Goal: Information Seeking & Learning: Learn about a topic

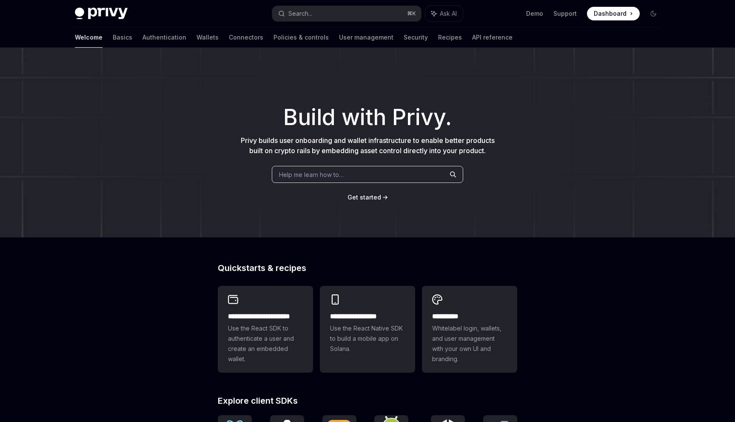
click at [381, 176] on div "Help me learn how to…" at bounding box center [368, 174] width 192 height 17
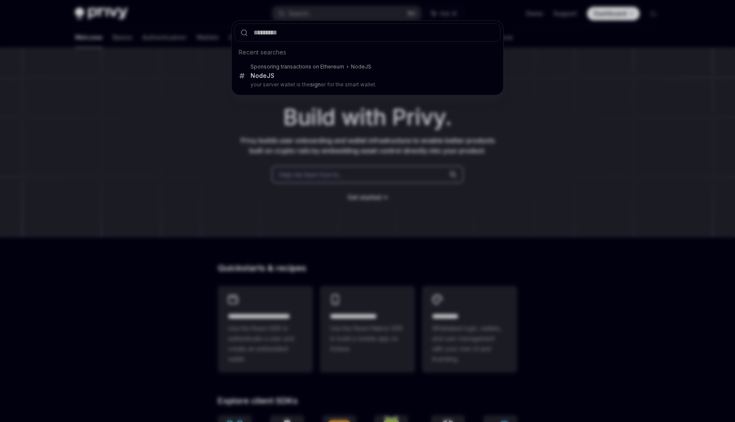
click at [381, 176] on div "Recent searches Sponsoring transactions on Ethereum NodeJS NodeJS your server w…" at bounding box center [367, 211] width 735 height 422
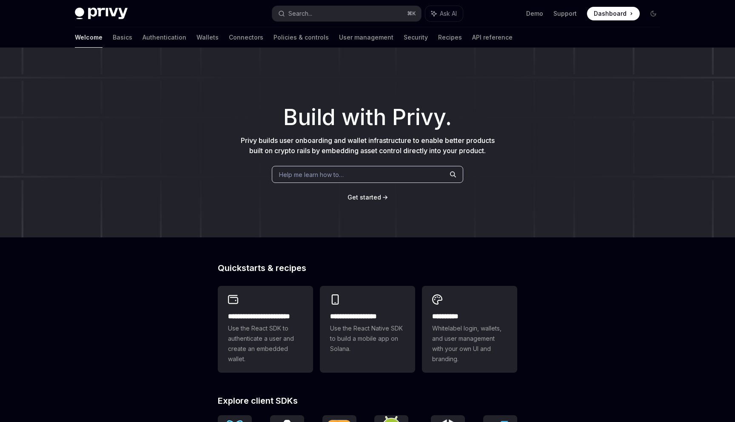
click at [381, 176] on div "Help me learn how to…" at bounding box center [368, 174] width 192 height 17
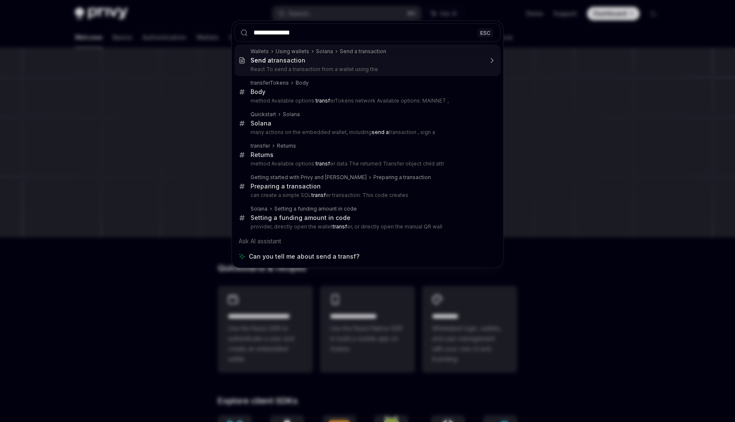
type input "**********"
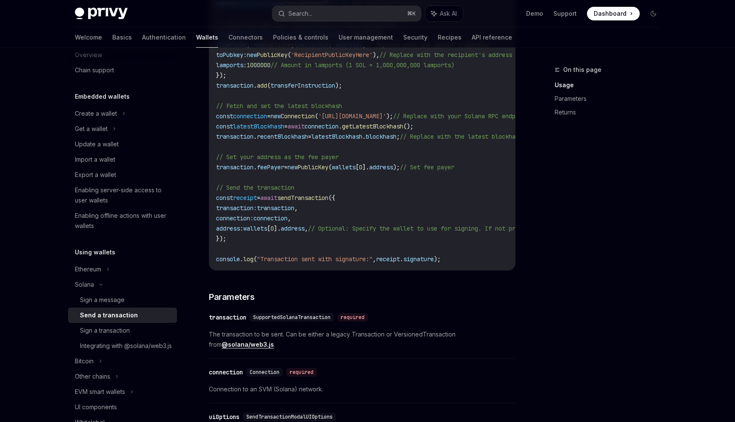
scroll to position [20, 0]
click at [97, 117] on div "Ethereum" at bounding box center [96, 112] width 42 height 10
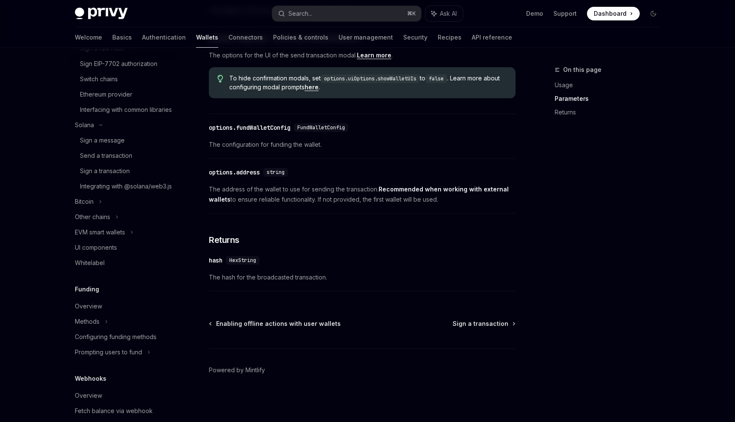
scroll to position [315, 0]
click at [438, 42] on link "Recipes" at bounding box center [450, 37] width 24 height 20
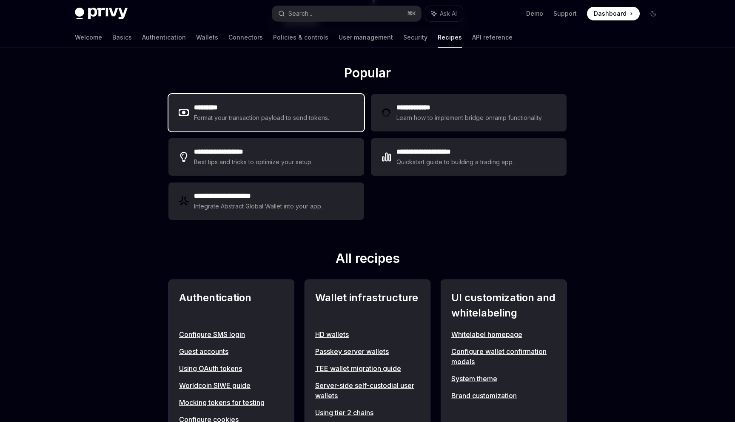
scroll to position [124, 0]
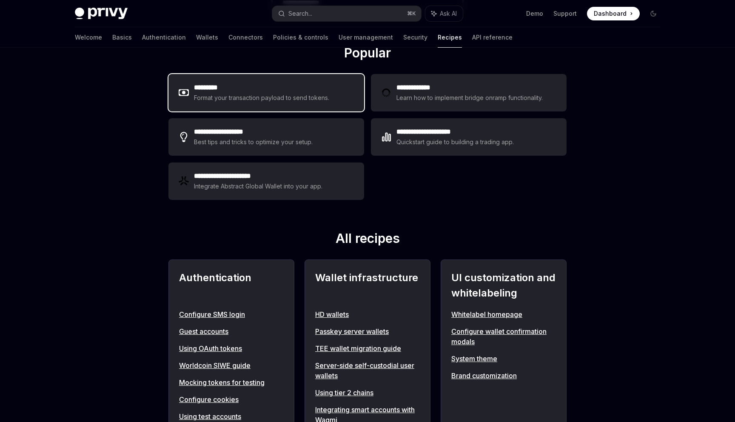
click at [306, 92] on h2 "*********" at bounding box center [262, 88] width 136 height 10
type textarea "*"
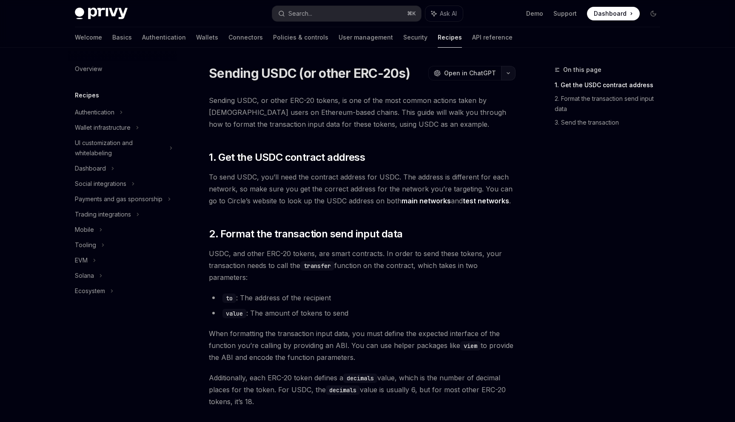
click at [509, 73] on icon "button" at bounding box center [509, 73] width 10 height 3
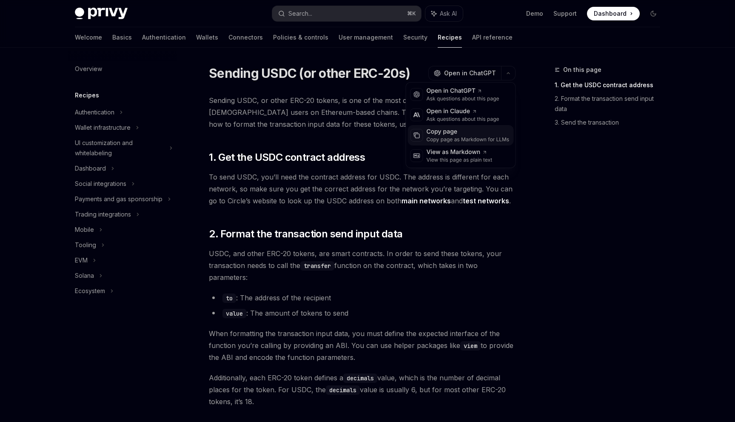
click at [475, 137] on div "Copy page as Markdown for LLMs" at bounding box center [468, 139] width 83 height 7
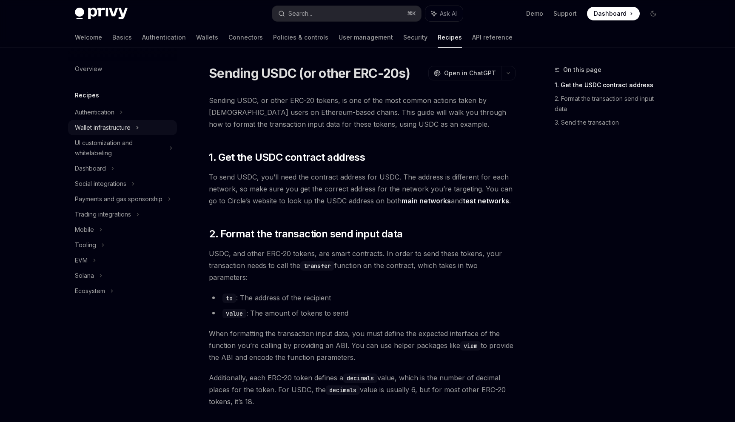
click at [103, 126] on div "Wallet infrastructure" at bounding box center [103, 128] width 56 height 10
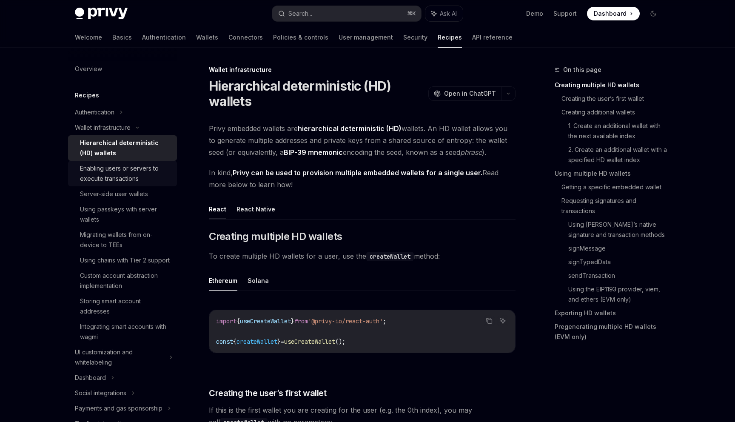
click at [150, 174] on div "Enabling users or servers to execute transactions" at bounding box center [126, 173] width 92 height 20
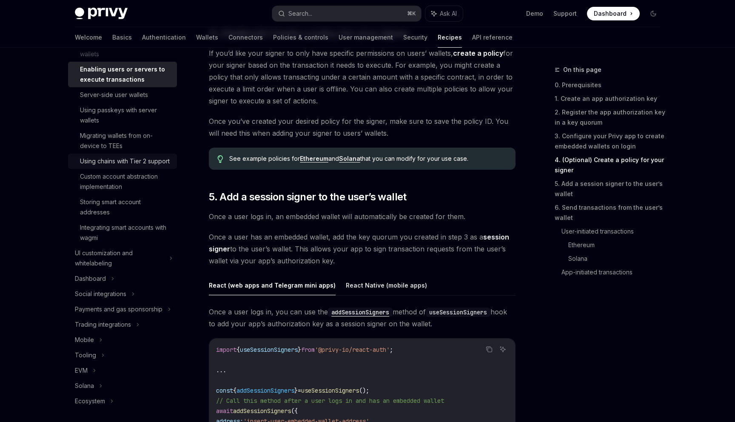
scroll to position [103, 0]
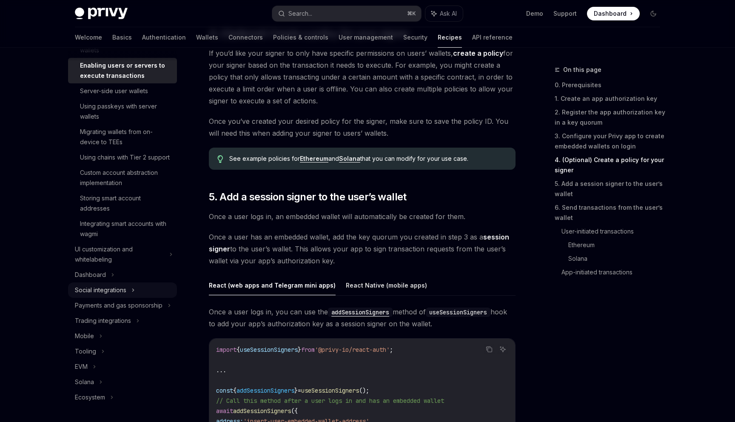
click at [159, 283] on div "Social integrations" at bounding box center [122, 290] width 109 height 15
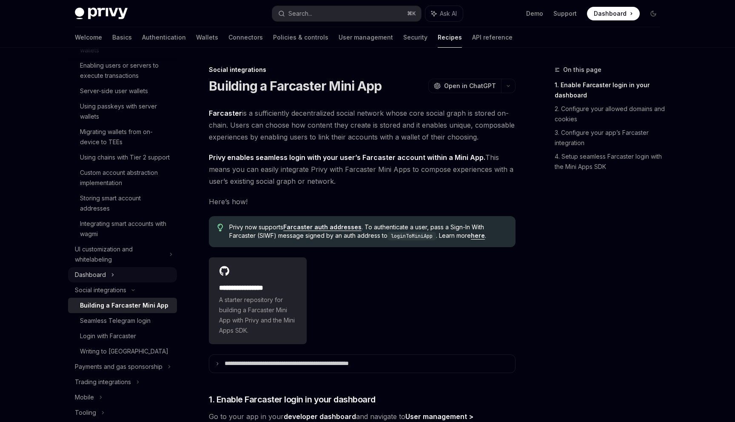
click at [160, 275] on div "Dashboard" at bounding box center [122, 274] width 109 height 15
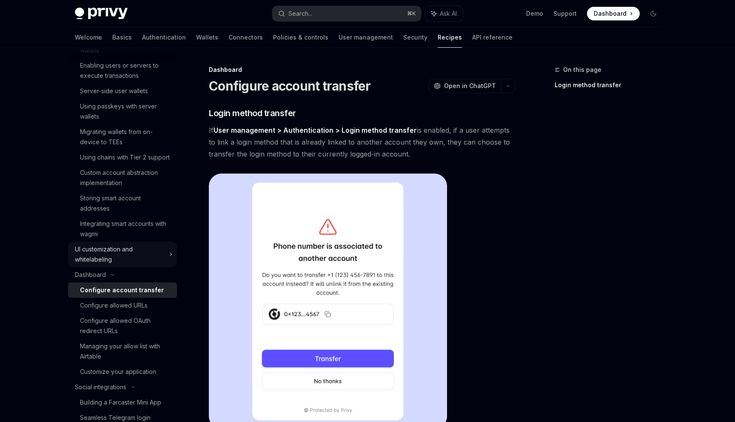
click at [160, 259] on div "UI customization and whitelabeling" at bounding box center [119, 254] width 89 height 20
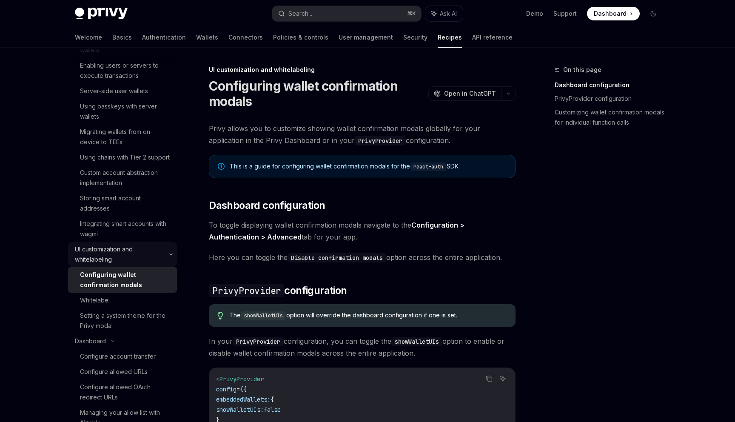
scroll to position [328, 0]
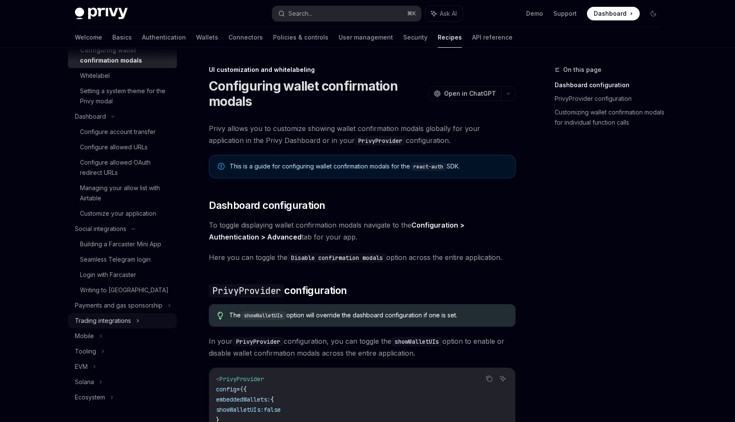
click at [164, 326] on div "Trading integrations" at bounding box center [122, 320] width 109 height 15
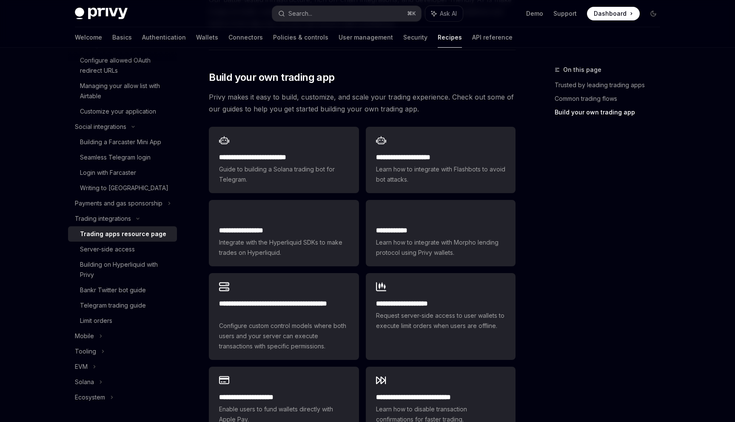
scroll to position [452, 0]
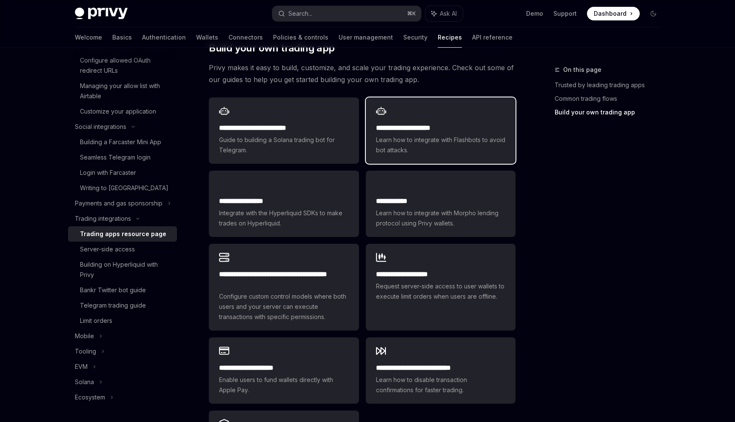
click at [455, 97] on div "**********" at bounding box center [441, 130] width 150 height 66
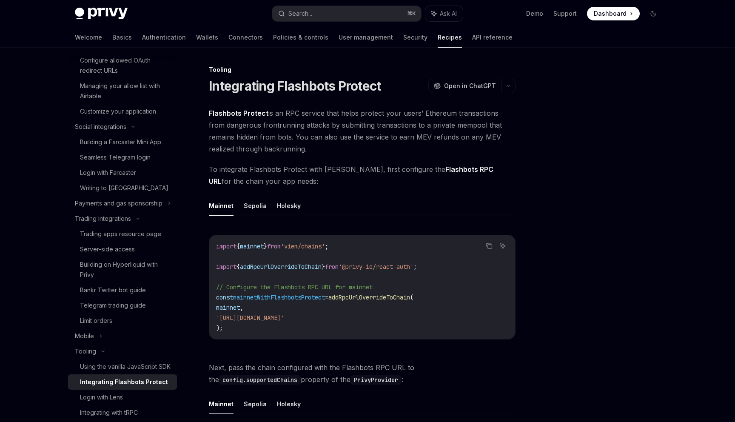
scroll to position [336, 0]
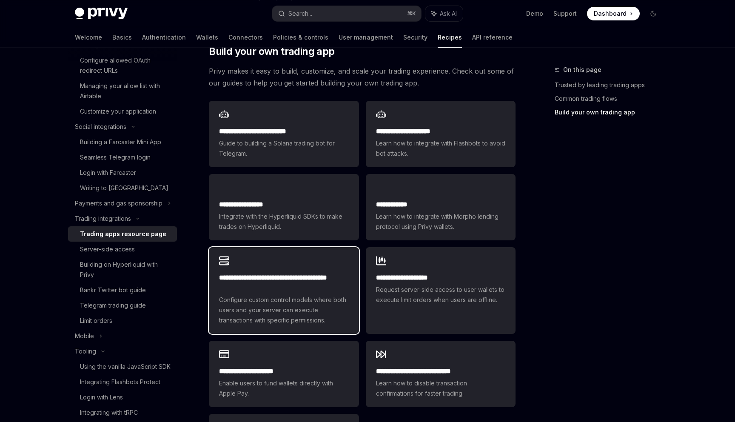
scroll to position [452, 0]
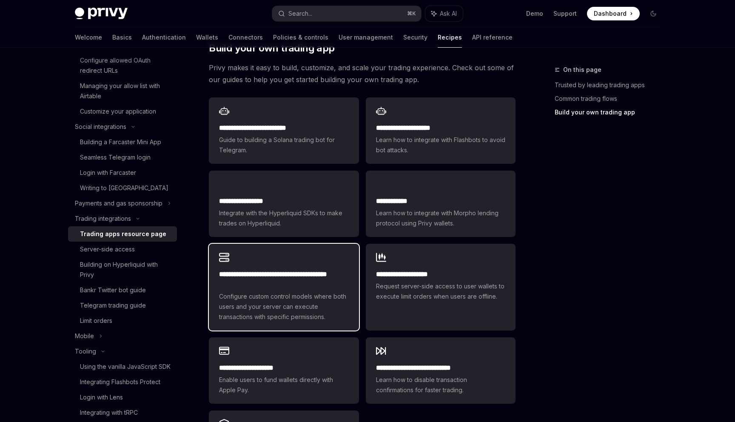
click at [330, 292] on span "Configure custom control models where both users and your server can execute tr…" at bounding box center [283, 307] width 129 height 31
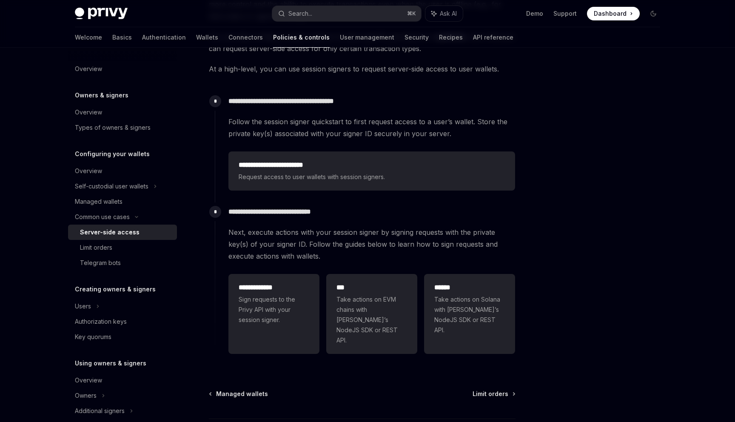
scroll to position [197, 0]
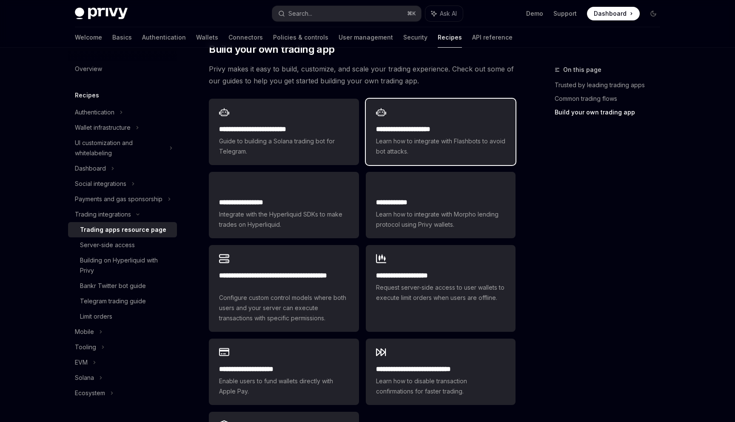
scroll to position [452, 0]
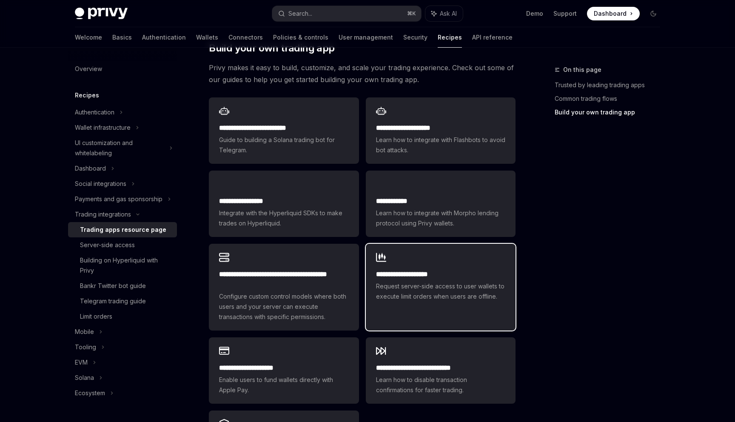
click at [455, 269] on h2 "**********" at bounding box center [440, 274] width 129 height 10
type textarea "*"
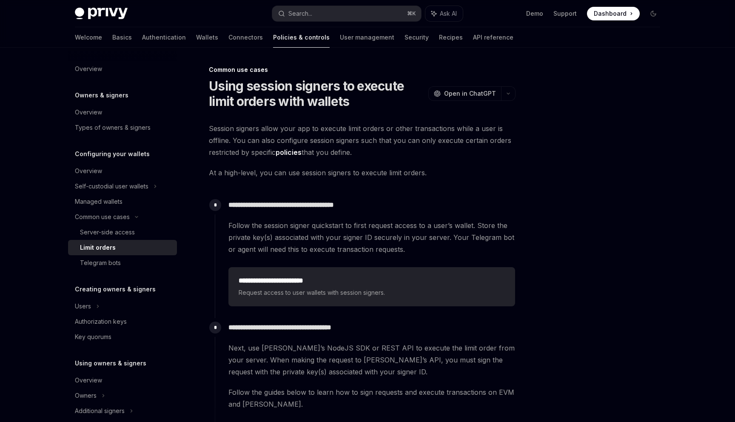
scroll to position [208, 0]
